Goal: Information Seeking & Learning: Learn about a topic

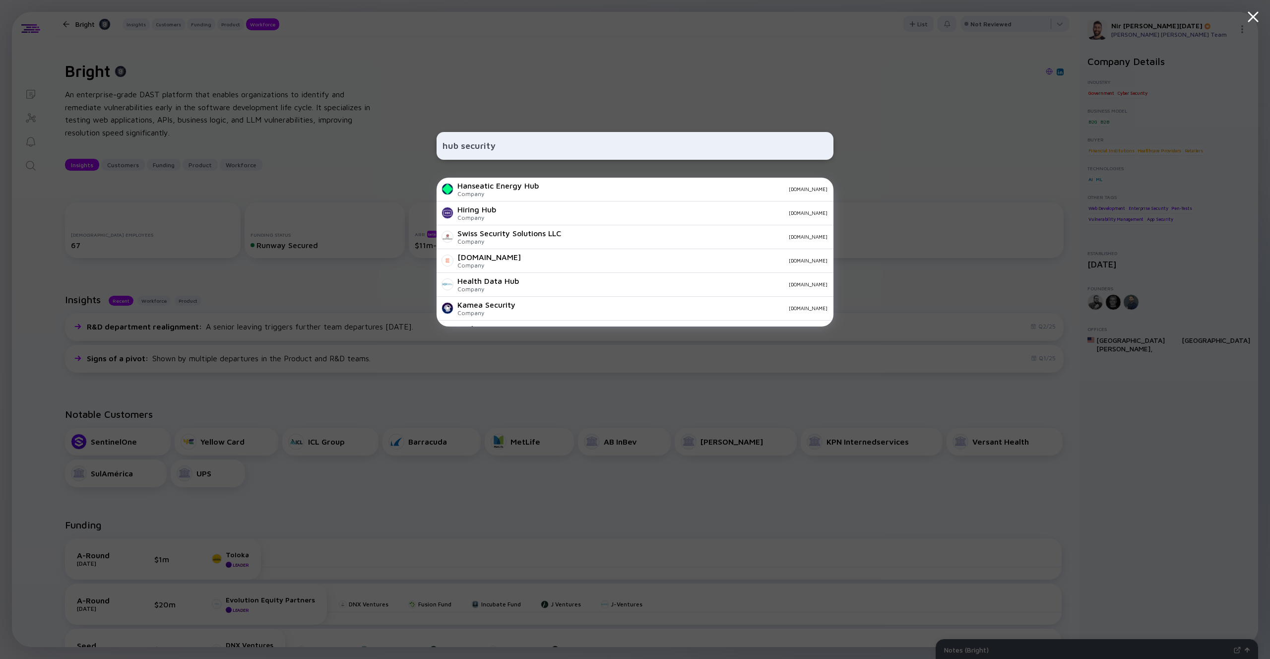
scroll to position [1150, 0]
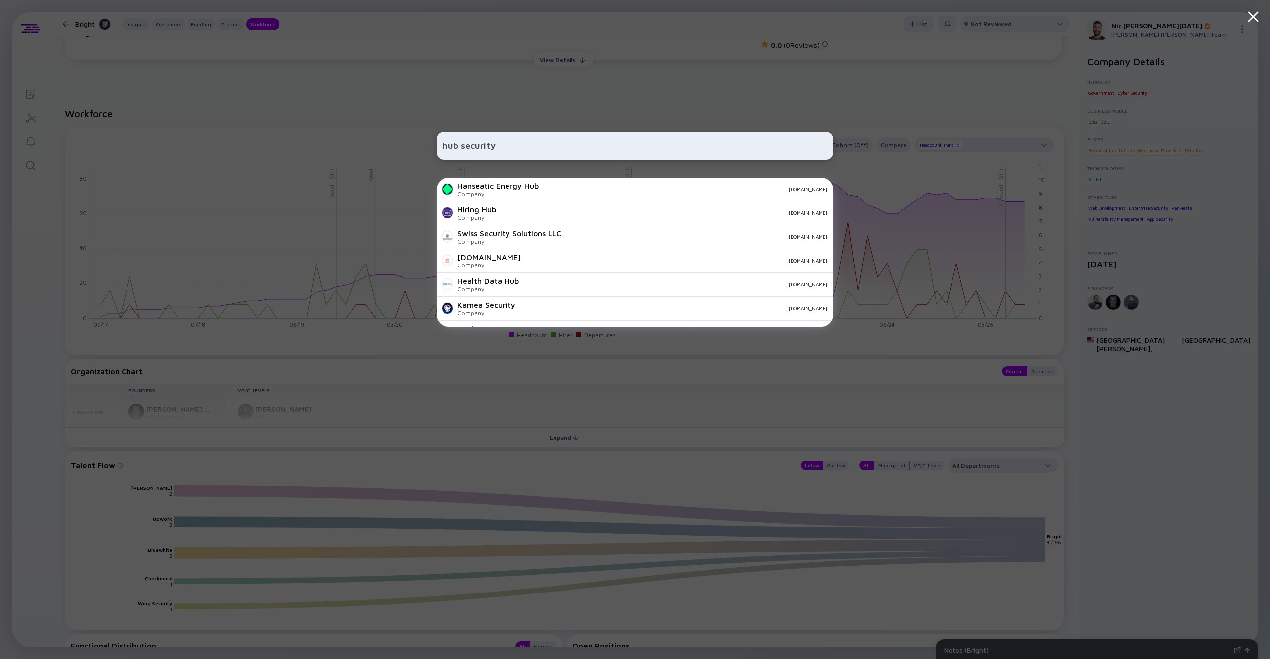
click at [521, 143] on input "hub security" at bounding box center [634, 146] width 385 height 18
click at [515, 145] on input "hub security" at bounding box center [634, 146] width 385 height 18
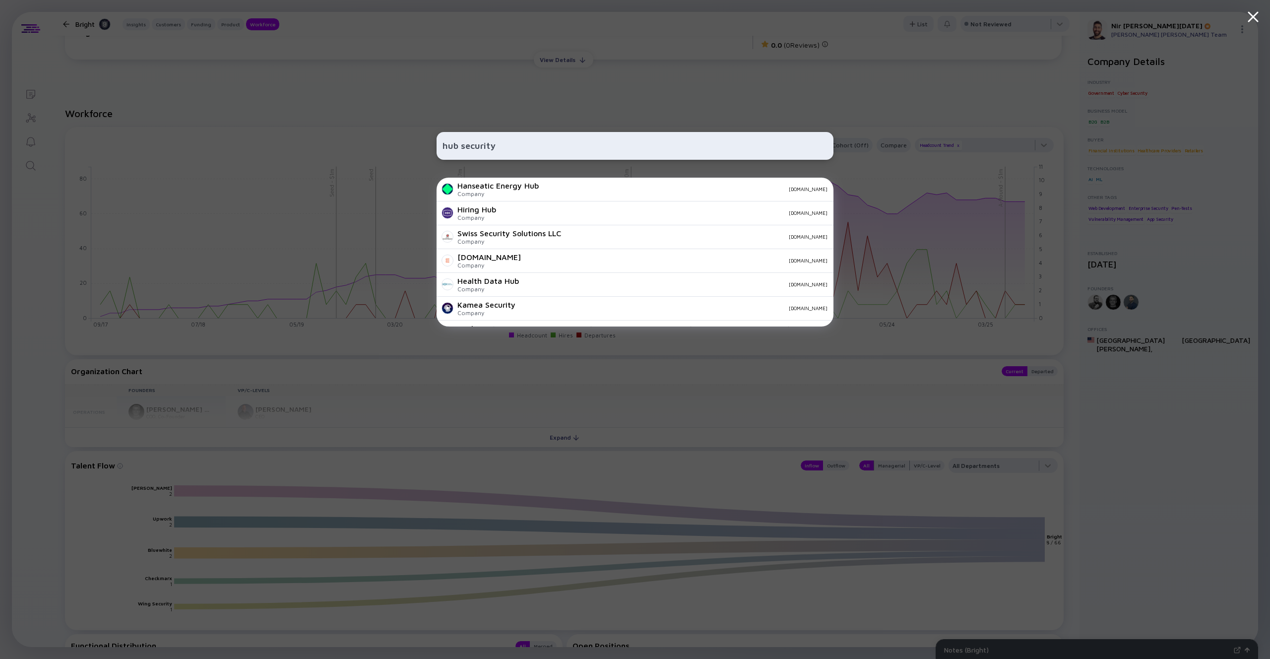
click at [515, 145] on input "hub security" at bounding box center [634, 146] width 385 height 18
type input "כ"
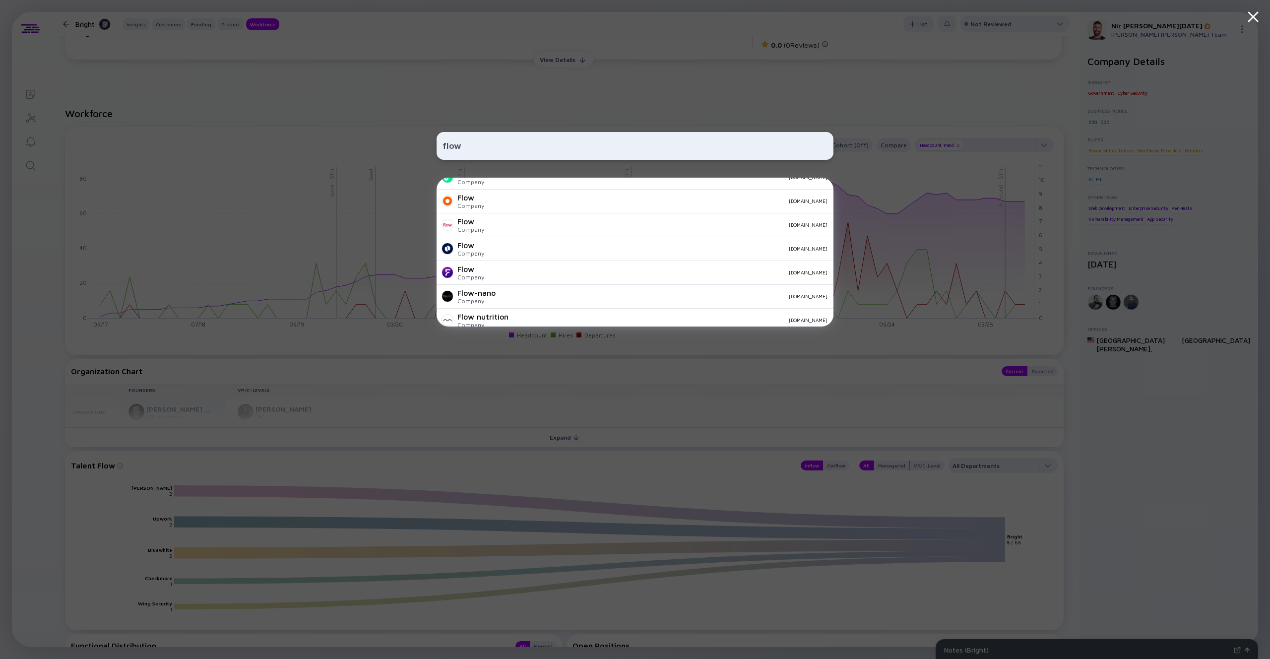
scroll to position [106, 0]
type input "flow"
click at [455, 278] on div "Flow Company [DOMAIN_NAME]" at bounding box center [634, 274] width 397 height 24
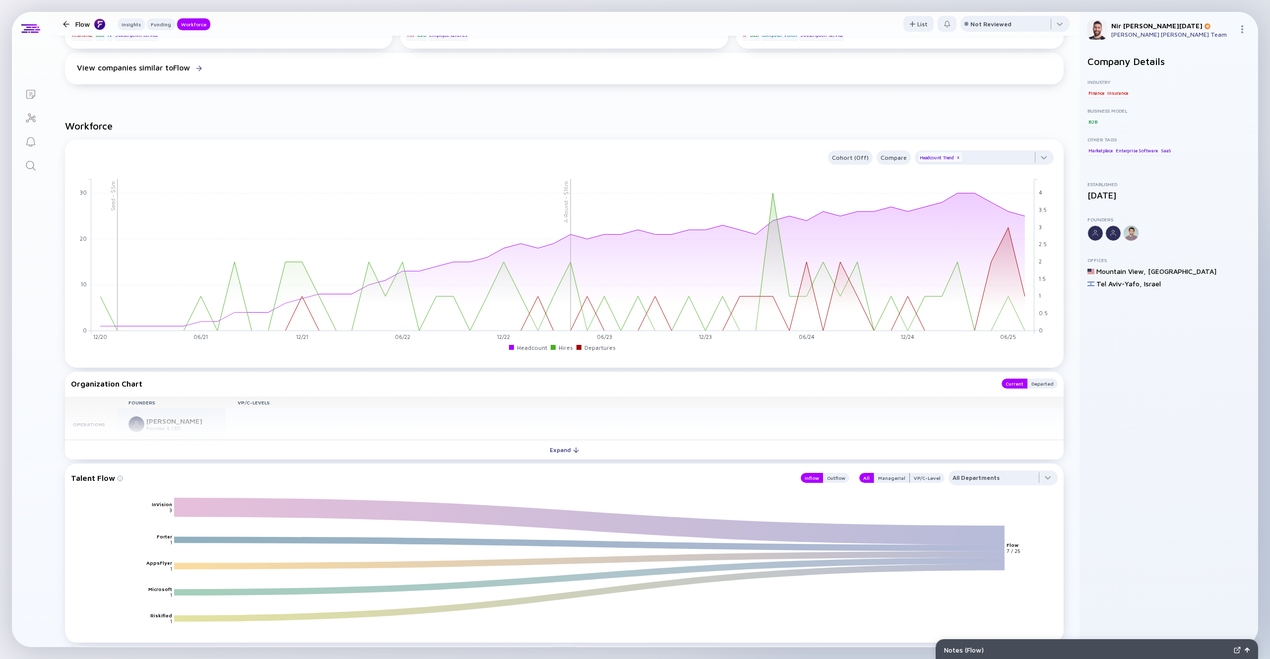
scroll to position [785, 0]
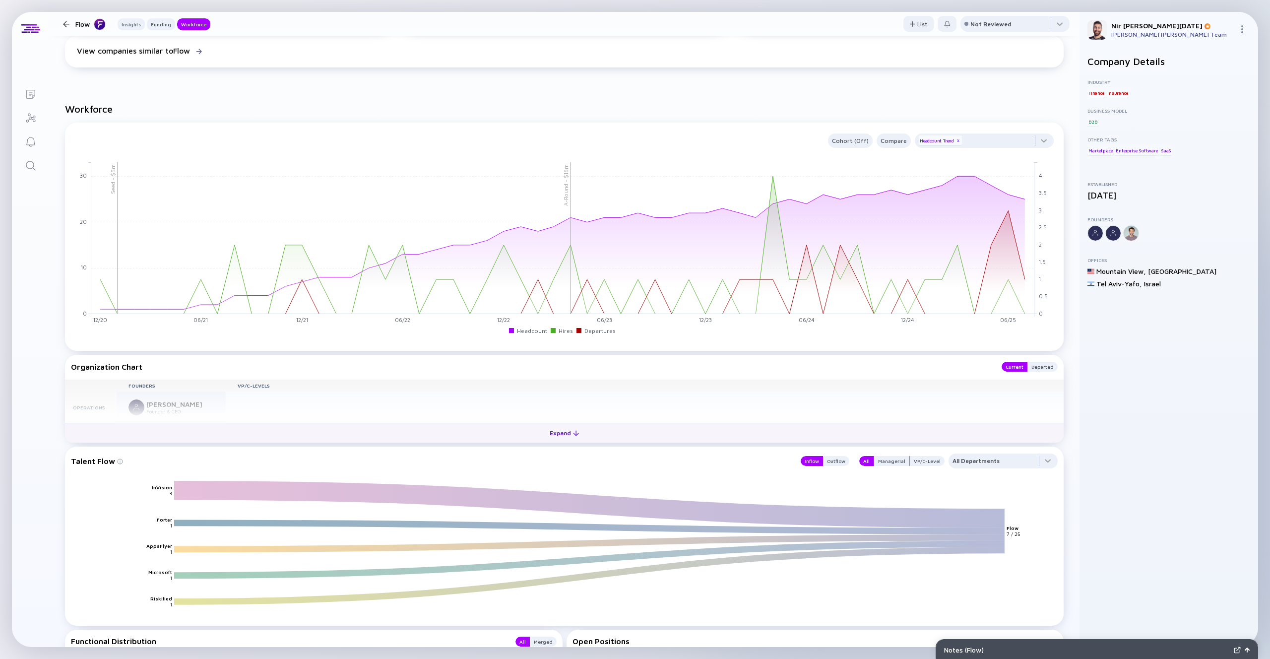
click at [553, 435] on div "Expand" at bounding box center [564, 432] width 41 height 15
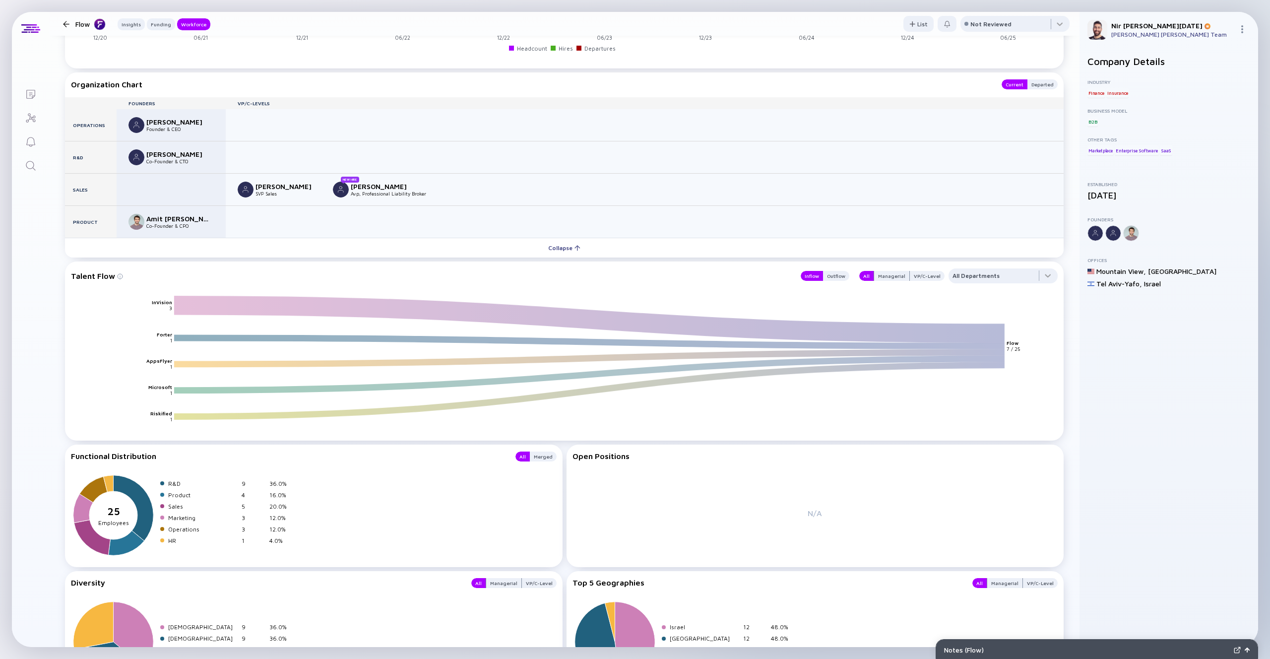
scroll to position [1069, 0]
click at [840, 274] on div "Outflow" at bounding box center [836, 274] width 26 height 10
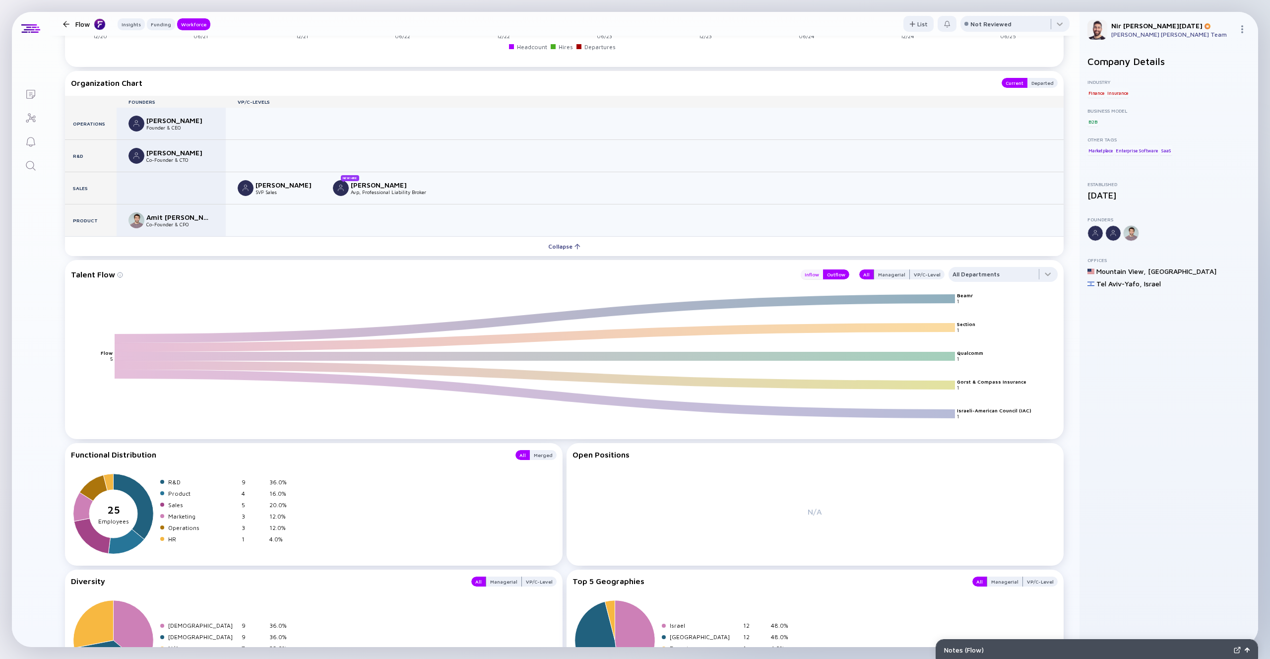
click at [820, 275] on div "Inflow" at bounding box center [811, 274] width 22 height 10
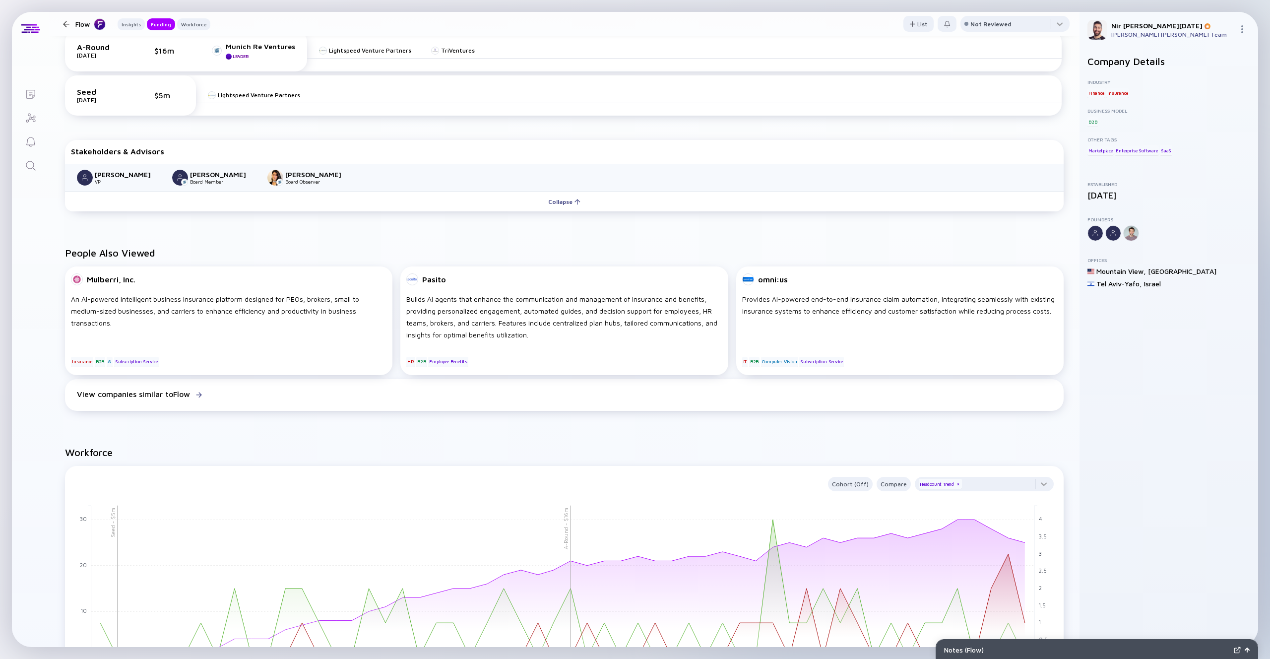
scroll to position [0, 0]
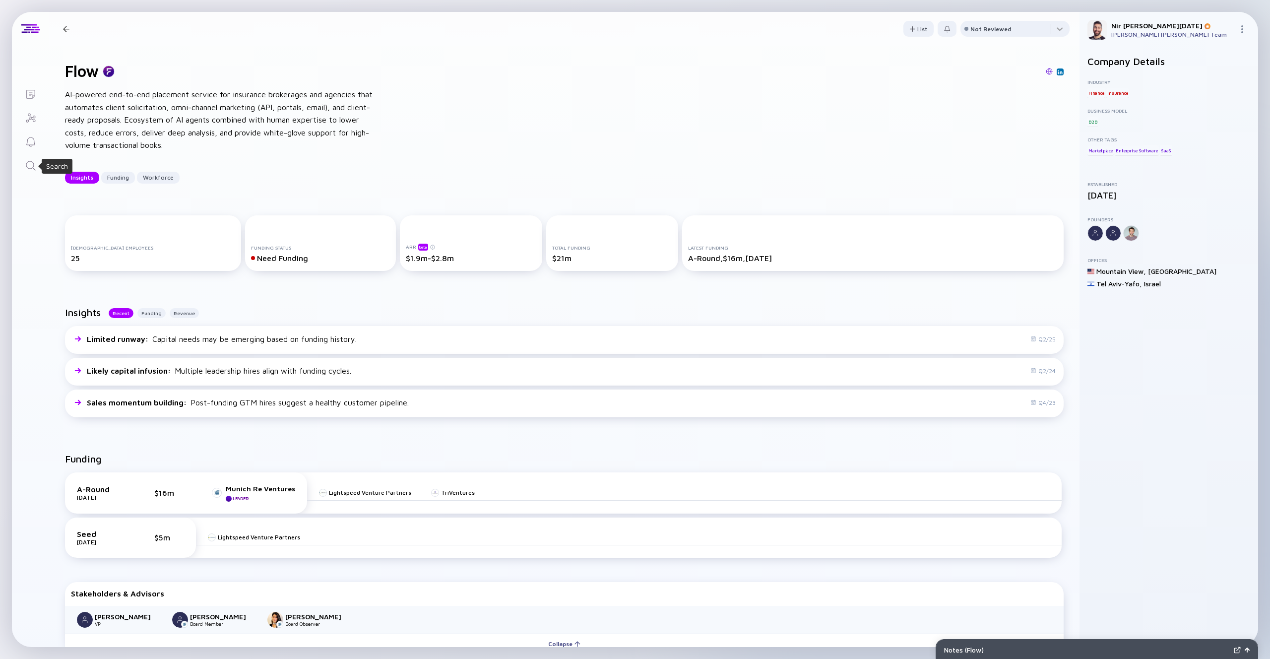
click at [33, 172] on div "Search" at bounding box center [31, 166] width 12 height 13
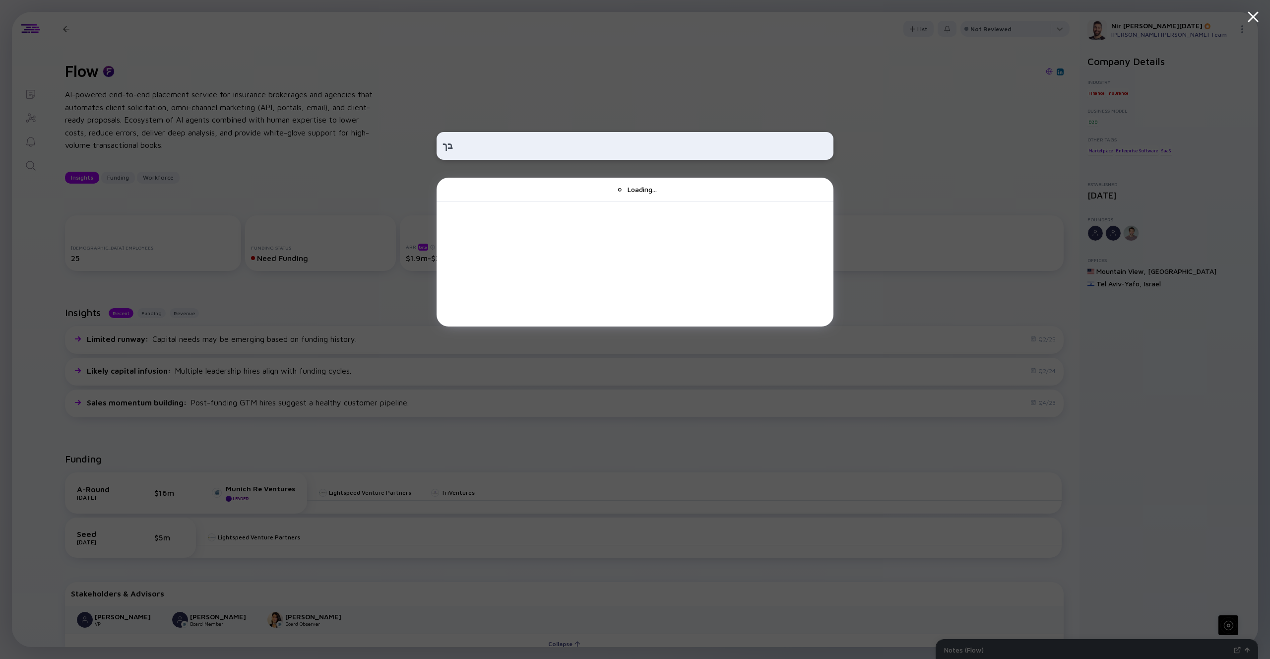
type input "ב"
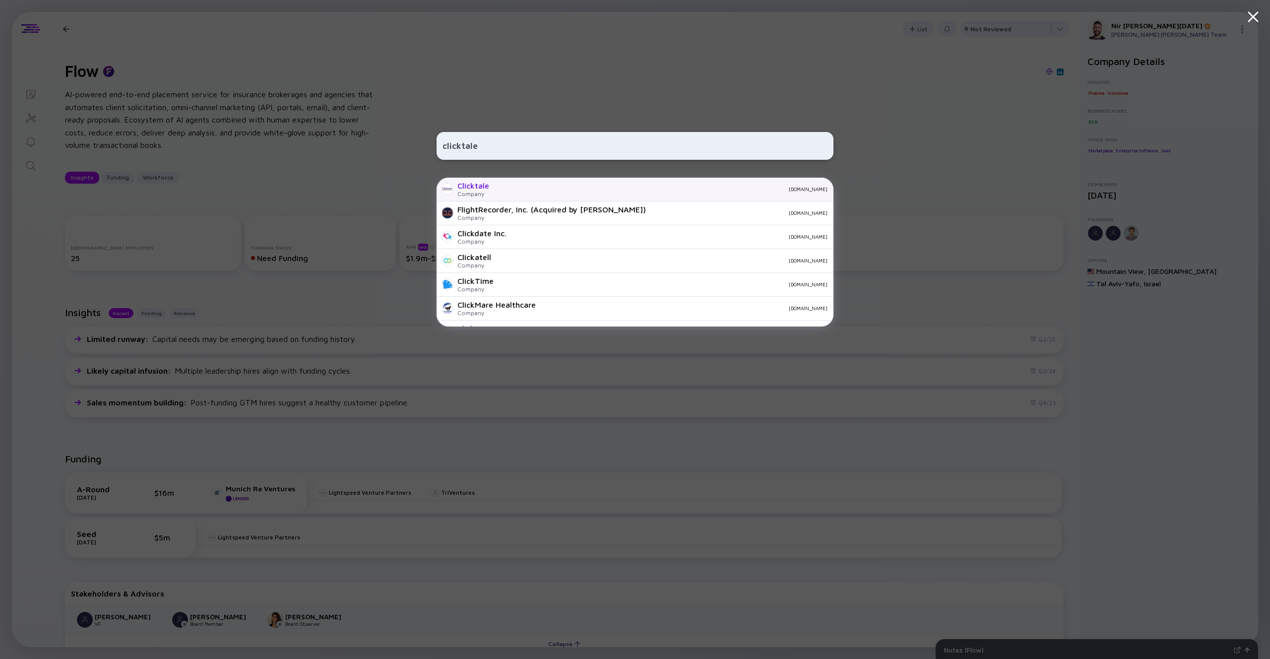
type input "clicktale"
click at [623, 189] on div "[DOMAIN_NAME]" at bounding box center [662, 189] width 330 height 6
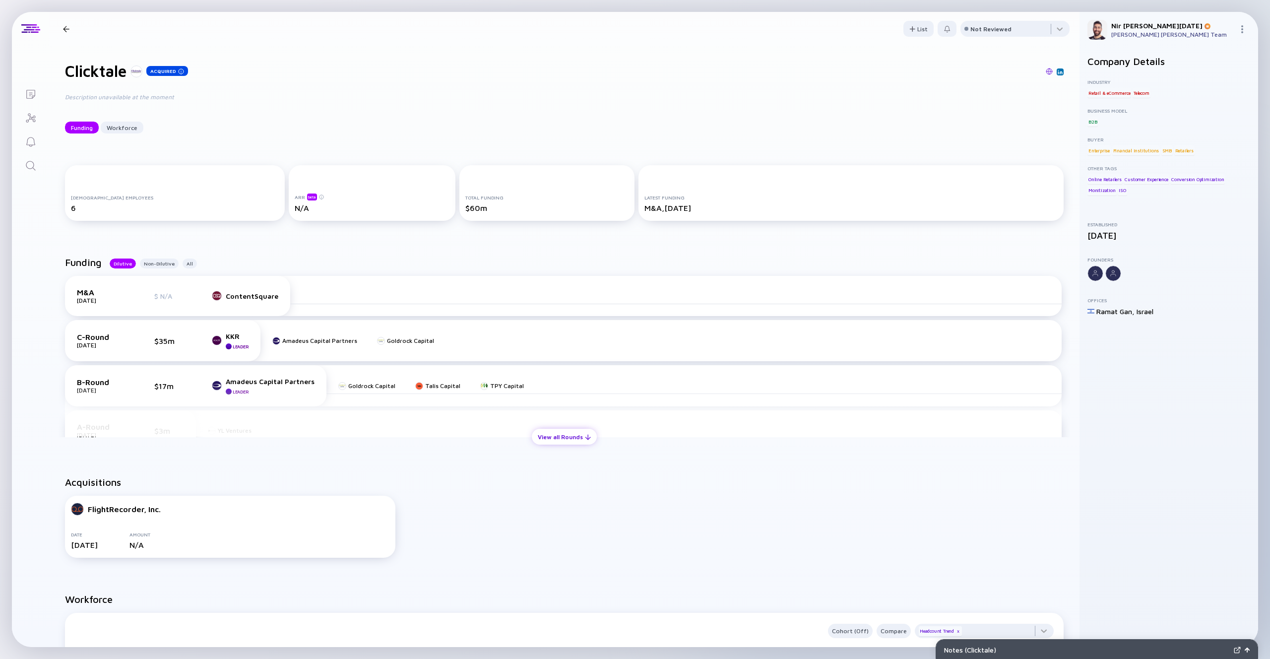
click at [564, 435] on div "View all Rounds" at bounding box center [564, 436] width 65 height 15
